Goal: Find specific page/section: Find specific page/section

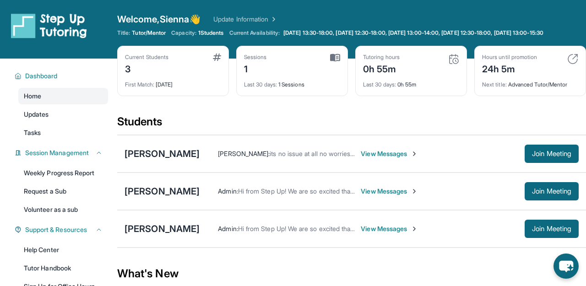
scroll to position [26, 0]
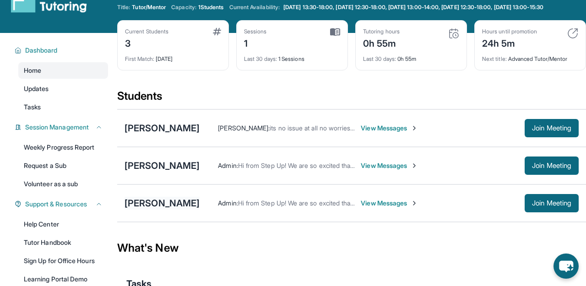
click at [169, 210] on div "[PERSON_NAME]" at bounding box center [162, 203] width 75 height 13
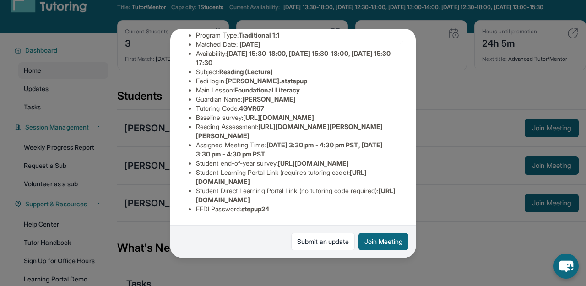
scroll to position [174, 331]
drag, startPoint x: 195, startPoint y: 61, endPoint x: 420, endPoint y: 83, distance: 226.4
click at [420, 83] on div "Marceline Navarro Guardian: Mitchiko Navarro Student Information https://studen…" at bounding box center [293, 143] width 586 height 286
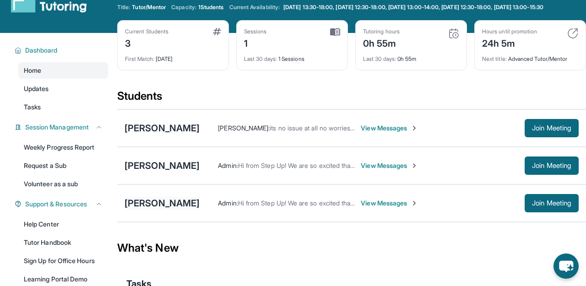
click at [157, 207] on div "[PERSON_NAME]" at bounding box center [162, 203] width 75 height 13
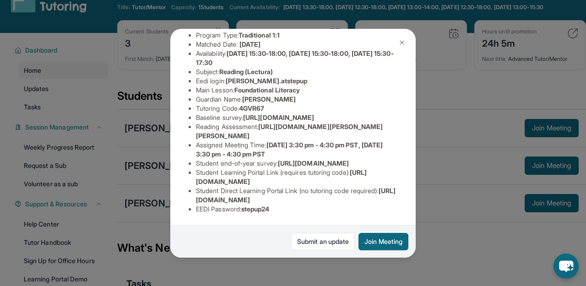
scroll to position [160, 331]
drag, startPoint x: 195, startPoint y: 78, endPoint x: 361, endPoint y: 95, distance: 167.1
click at [361, 95] on div "Marceline Navarro Guardian: Mitchiko Navarro Student Information https://studen…" at bounding box center [292, 143] width 245 height 229
copy span "https://airtable.com/apprlfn8WjpjBUn2G/shrK0QR6AaNyG5psY?prefill_Type%20of%20Fo…"
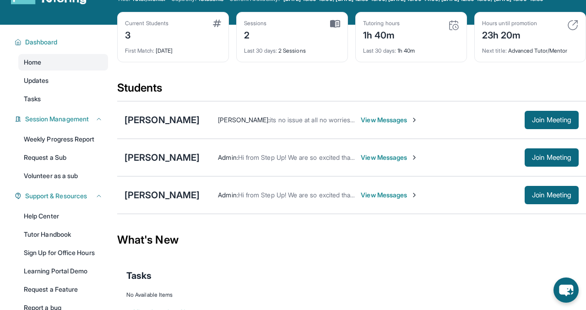
scroll to position [36, 0]
